Goal: Task Accomplishment & Management: Manage account settings

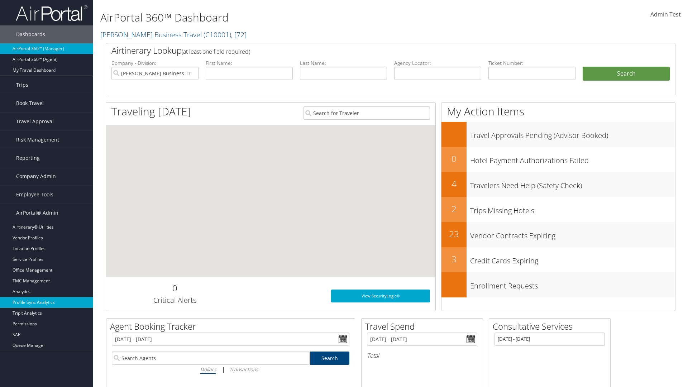
click at [47, 302] on link "Profile Sync Analytics" at bounding box center [46, 302] width 93 height 11
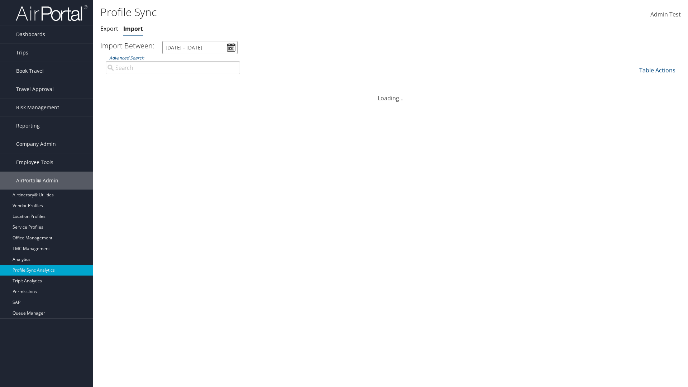
click at [200, 47] on input "7/29/2025 - 8/30/2025" at bounding box center [199, 47] width 75 height 13
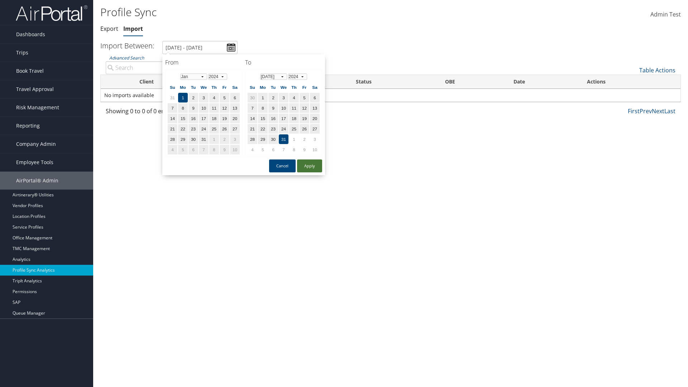
click at [310, 166] on button "Apply" at bounding box center [309, 165] width 25 height 13
type input "1/1/2024 - 7/31/2024"
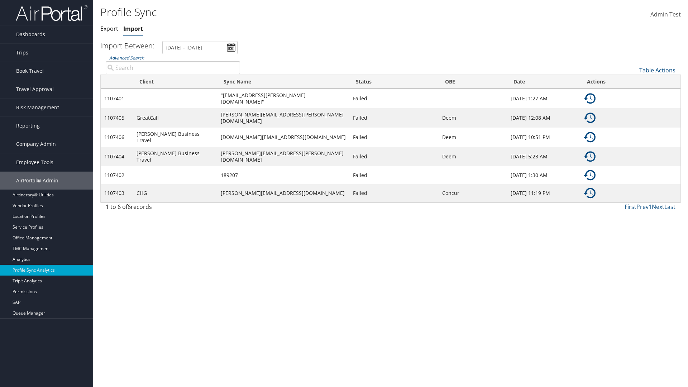
click at [590, 97] on img at bounding box center [589, 98] width 11 height 11
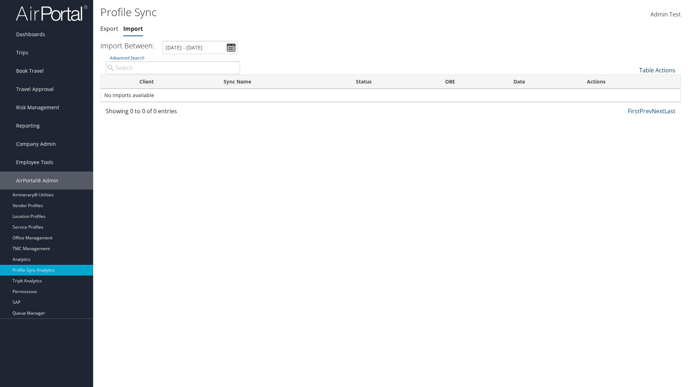
click at [657, 70] on link "Table Actions" at bounding box center [657, 70] width 36 height 8
click at [633, 81] on link "Sync Profile" at bounding box center [633, 81] width 94 height 12
click at [0, 0] on input "User" at bounding box center [0, 0] width 0 height 0
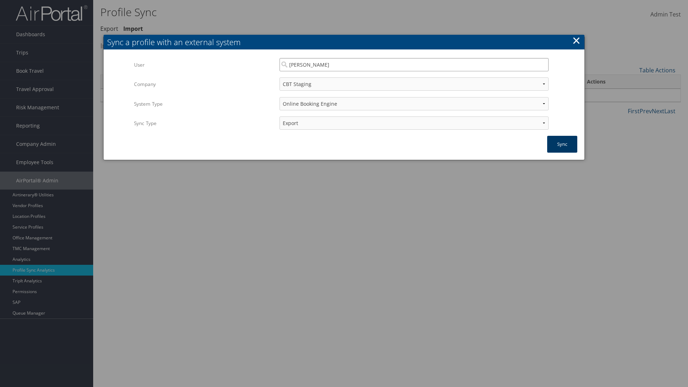
type input "Kyle Casazza"
click at [562, 144] on button "Sync" at bounding box center [562, 144] width 30 height 17
click at [109, 29] on link "Export" at bounding box center [109, 29] width 18 height 8
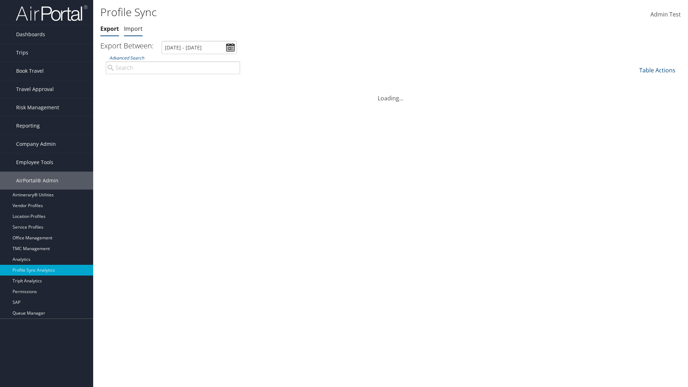
click at [133, 29] on link "Import" at bounding box center [133, 29] width 19 height 8
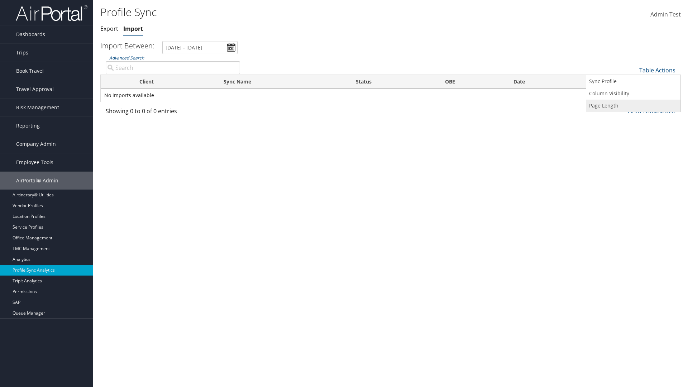
click at [633, 105] on link "Page Length" at bounding box center [633, 106] width 94 height 12
click at [633, 94] on link "25" at bounding box center [633, 94] width 94 height 12
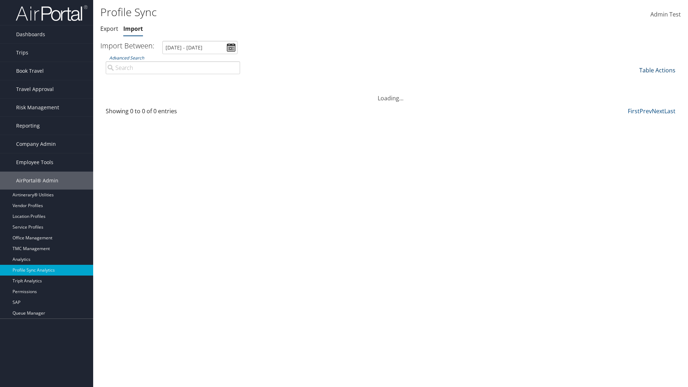
click at [657, 70] on link "Table Actions" at bounding box center [657, 70] width 36 height 8
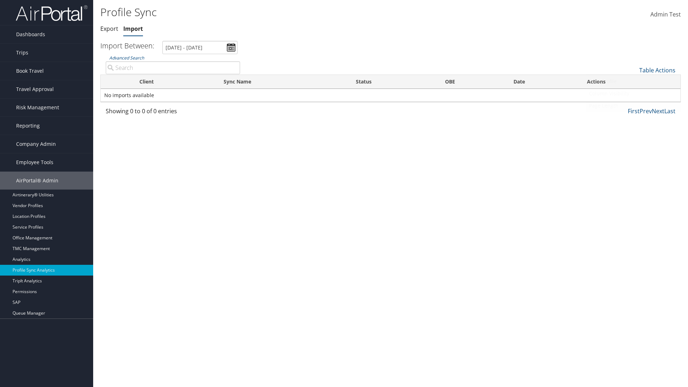
click at [633, 105] on link "Page Length" at bounding box center [633, 106] width 94 height 12
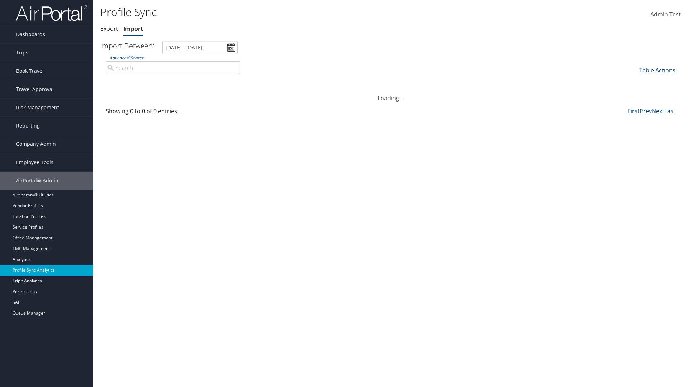
click at [657, 70] on link "Table Actions" at bounding box center [657, 70] width 36 height 8
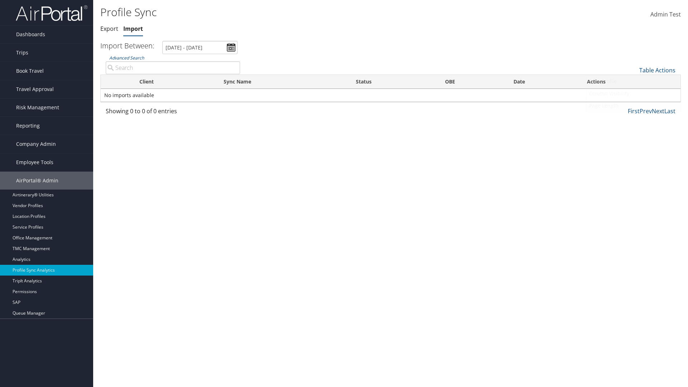
click at [633, 105] on link "Page Length" at bounding box center [633, 106] width 94 height 12
click at [633, 118] on link "100" at bounding box center [633, 119] width 94 height 12
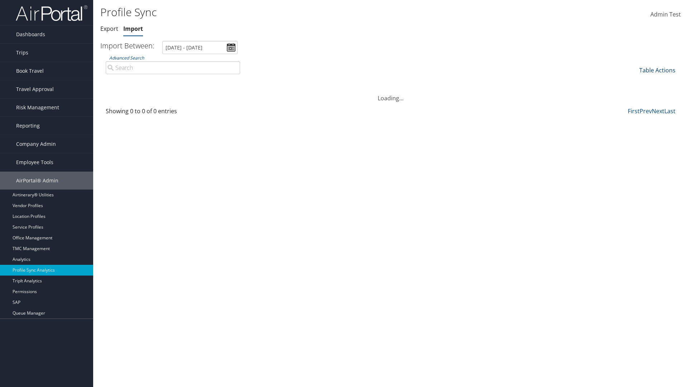
click at [657, 70] on link "Table Actions" at bounding box center [657, 70] width 36 height 8
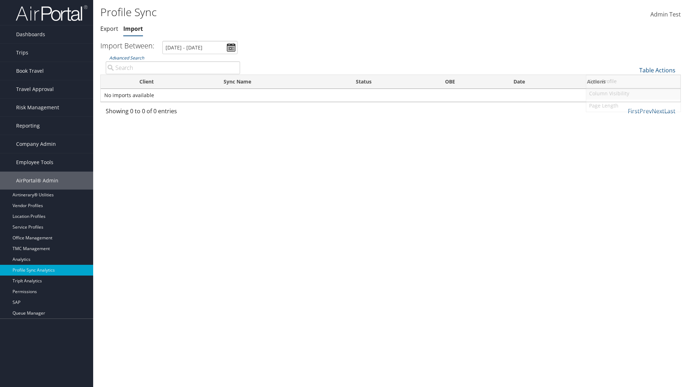
click at [633, 93] on link "Column Visibility" at bounding box center [633, 93] width 94 height 12
click at [633, 94] on link "Client" at bounding box center [633, 94] width 94 height 12
click at [633, 106] on link "Sync Name" at bounding box center [633, 106] width 94 height 12
click at [633, 118] on link "Status" at bounding box center [633, 119] width 94 height 12
click at [633, 130] on link "OBE" at bounding box center [633, 131] width 94 height 12
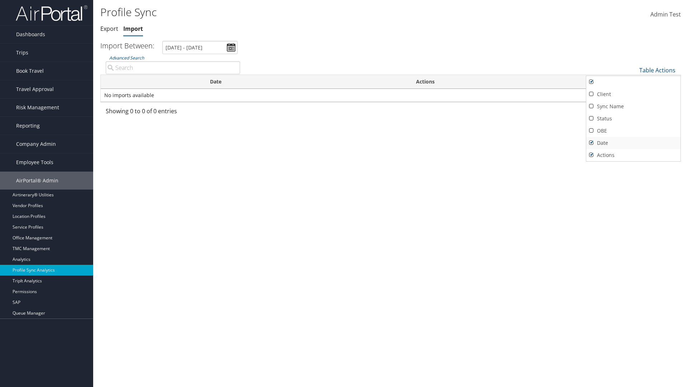
click at [633, 143] on link "Date" at bounding box center [633, 143] width 94 height 12
click at [633, 155] on link "Actions" at bounding box center [633, 155] width 94 height 12
click at [633, 94] on link "Client" at bounding box center [633, 94] width 94 height 12
click at [633, 106] on link "Sync Name" at bounding box center [633, 106] width 94 height 12
click at [633, 118] on link "Status" at bounding box center [633, 119] width 94 height 12
